Goal: Task Accomplishment & Management: Complete application form

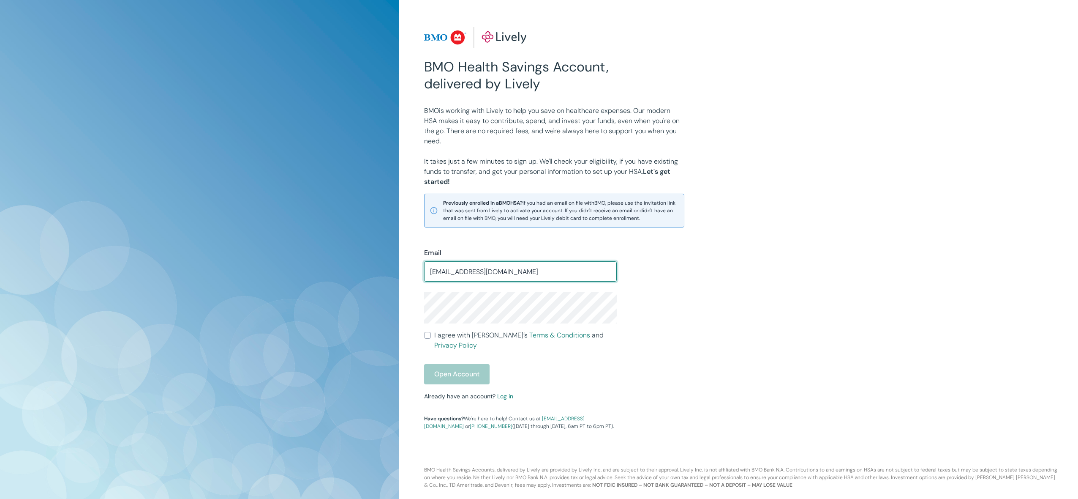
type input "[EMAIL_ADDRESS][DOMAIN_NAME]"
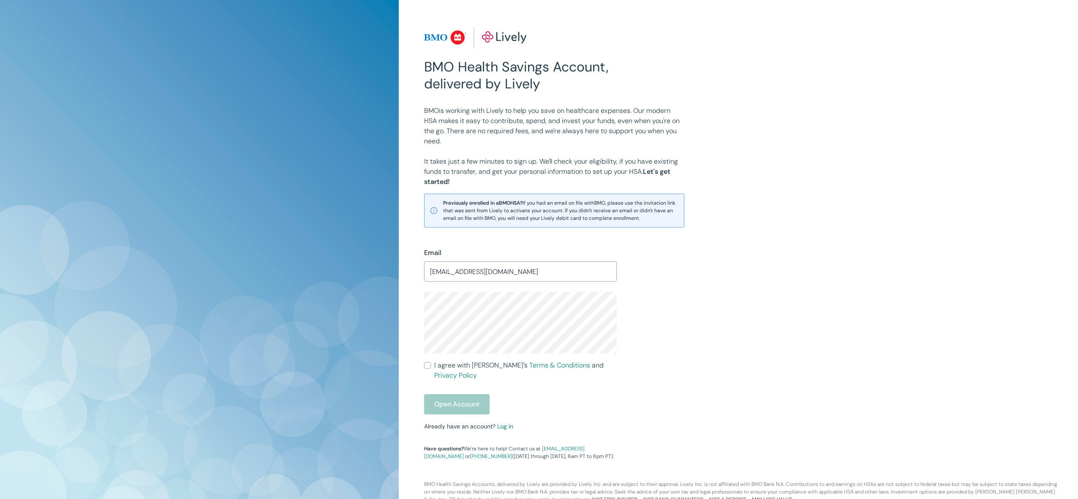
click at [389, 316] on div "BMO Health Savings Account, delivered by Lively BMO is working with Lively to h…" at bounding box center [539, 256] width 1078 height 513
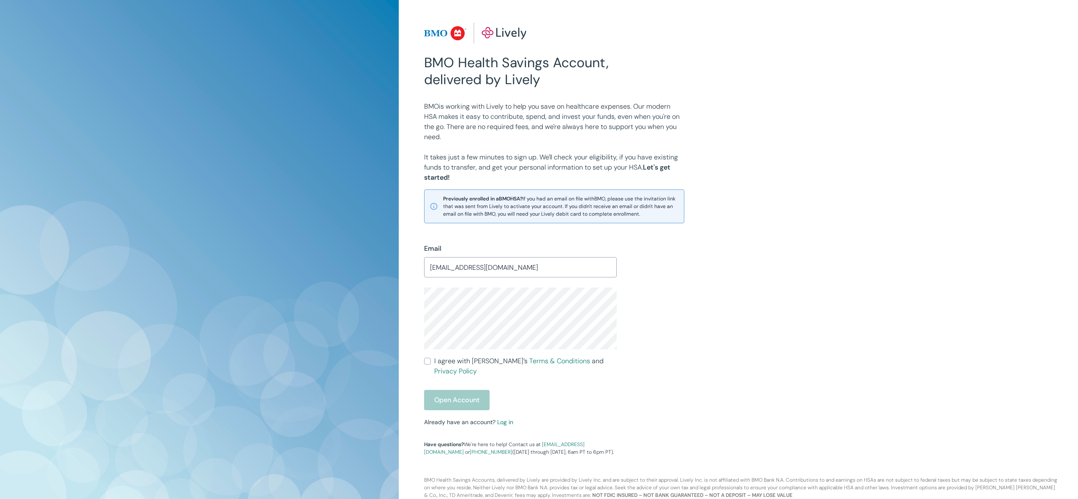
click at [427, 360] on input "I agree with Lively’s Terms & Conditions and Privacy Policy" at bounding box center [427, 360] width 7 height 7
checkbox input "true"
click at [459, 392] on button "Open Account" at bounding box center [456, 400] width 65 height 20
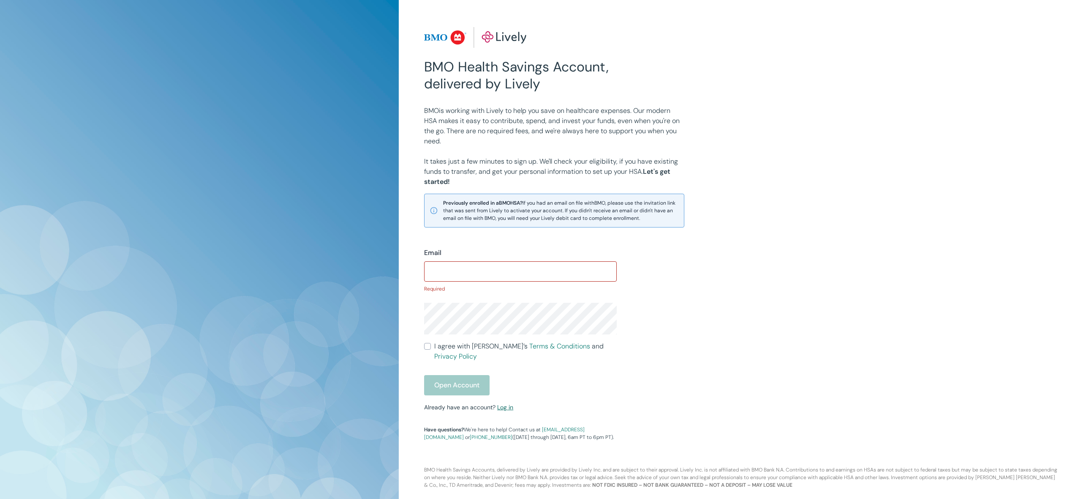
click at [504, 390] on div "Email ​ Required I agree with Lively’s Terms & Conditions and Privacy Policy Op…" at bounding box center [515, 338] width 203 height 203
click at [449, 273] on input "Email" at bounding box center [520, 271] width 193 height 17
type input "[EMAIL_ADDRESS][DOMAIN_NAME]"
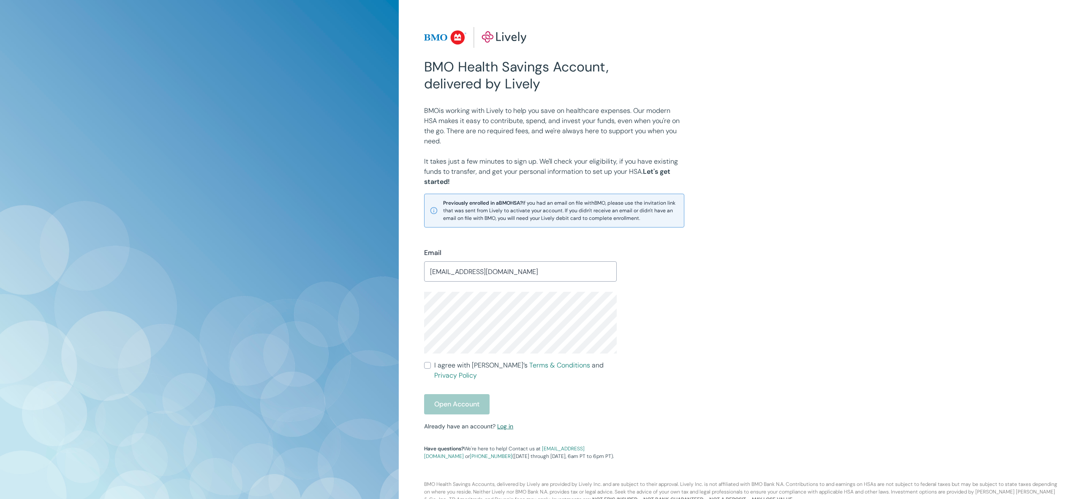
click at [505, 422] on link "Log in" at bounding box center [505, 426] width 16 height 8
